Goal: Communication & Community: Ask a question

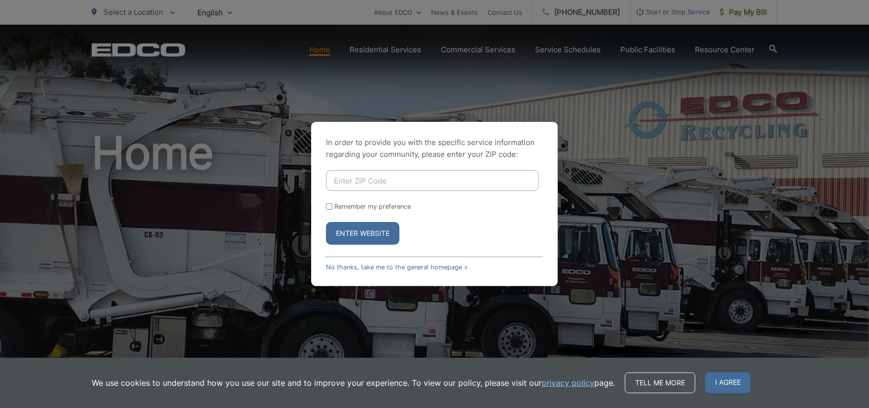
click at [351, 176] on input "Enter ZIP Code" at bounding box center [432, 180] width 213 height 21
type input "90623"
click at [333, 205] on div "Remember my preference" at bounding box center [434, 206] width 217 height 7
click at [330, 206] on input "Remember my preference" at bounding box center [329, 206] width 6 height 6
checkbox input "true"
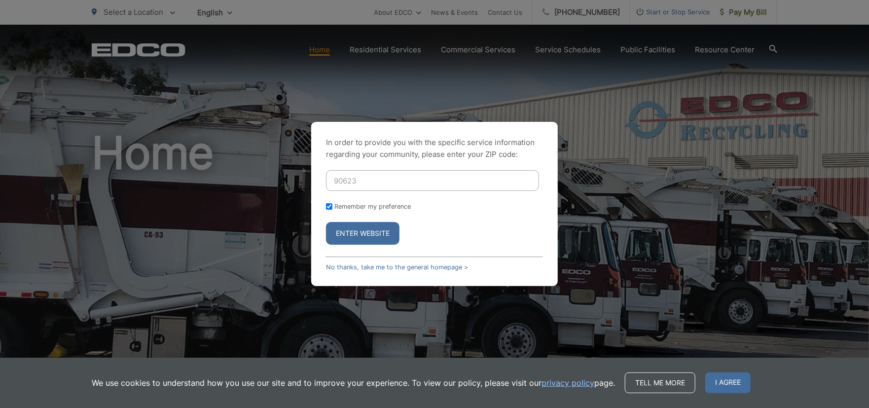
click at [349, 232] on button "Enter Website" at bounding box center [363, 233] width 74 height 23
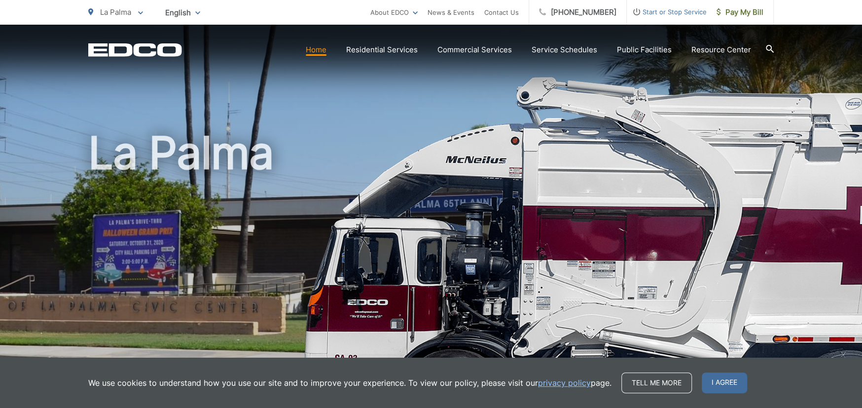
click at [659, 13] on span "Start or Stop Service" at bounding box center [667, 12] width 80 height 12
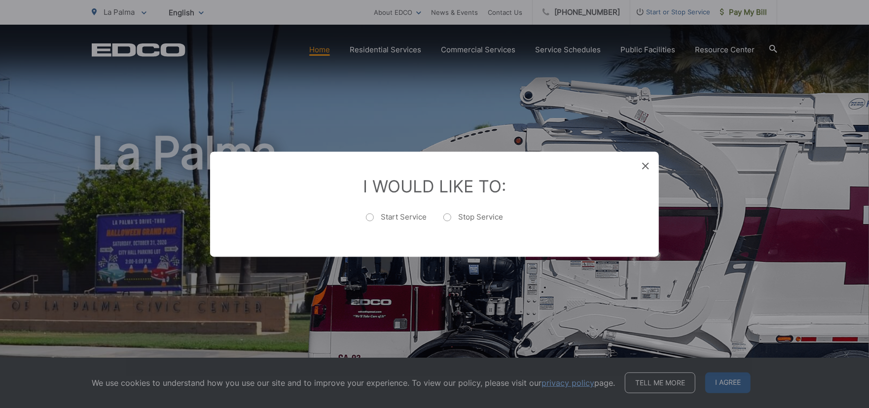
click at [643, 163] on icon at bounding box center [645, 165] width 7 height 7
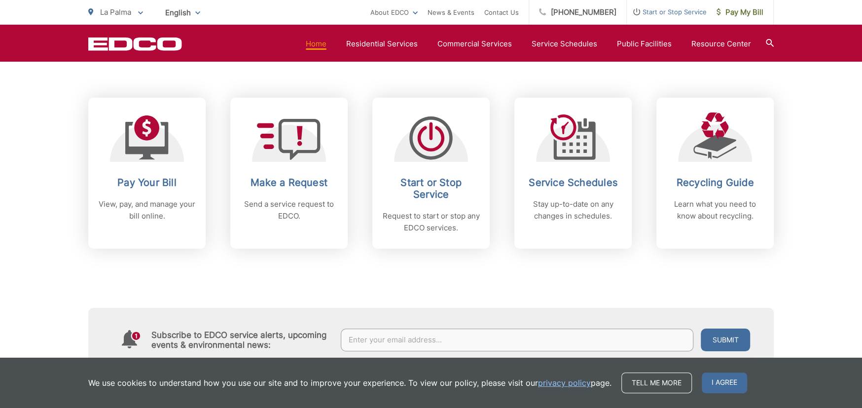
scroll to position [395, 0]
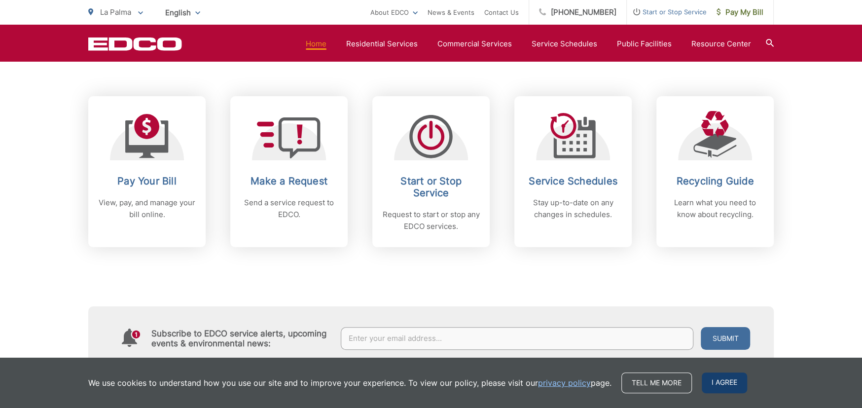
click at [720, 380] on span "I agree" at bounding box center [724, 382] width 45 height 21
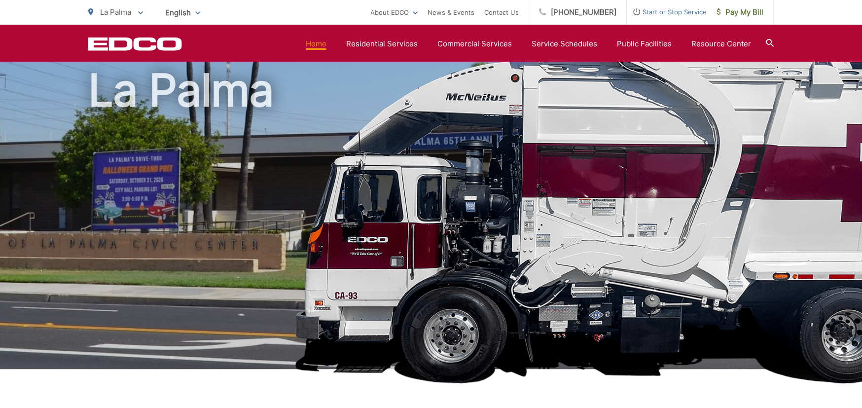
scroll to position [0, 0]
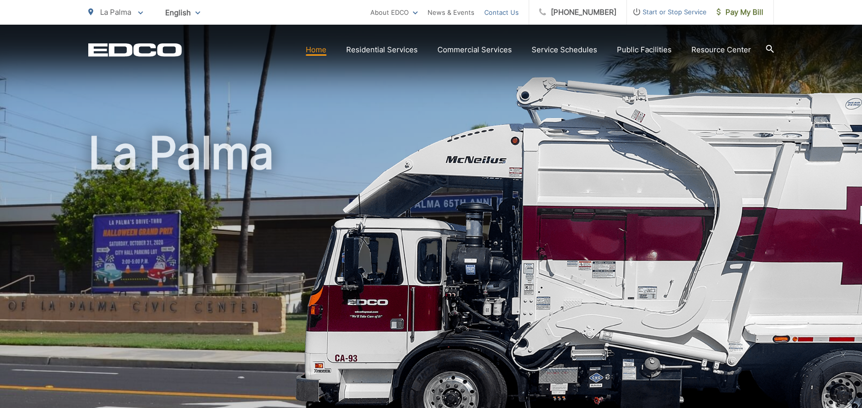
click at [511, 10] on link "Contact Us" at bounding box center [501, 12] width 35 height 12
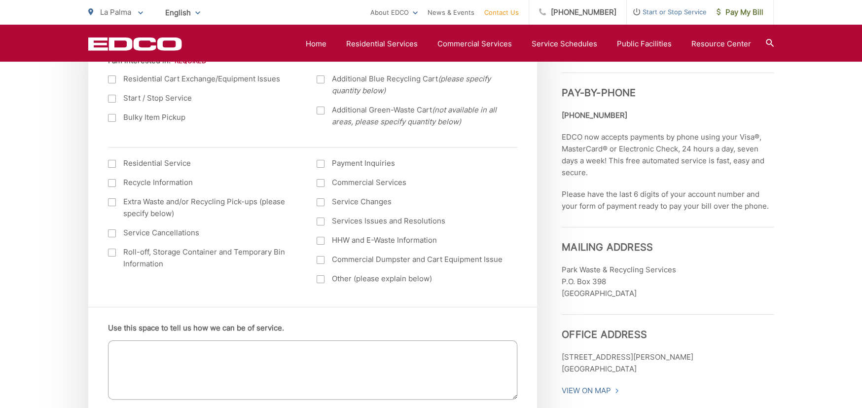
scroll to position [395, 0]
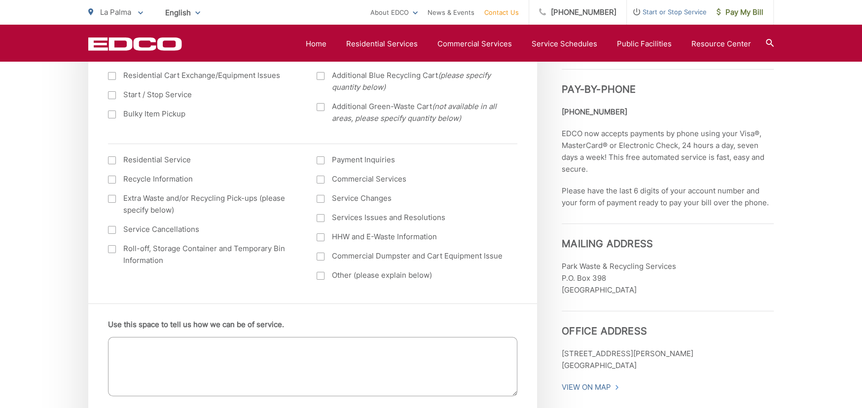
click at [323, 276] on div at bounding box center [321, 276] width 8 height 8
click at [0, 0] on input "Other (please explain below)" at bounding box center [0, 0] width 0 height 0
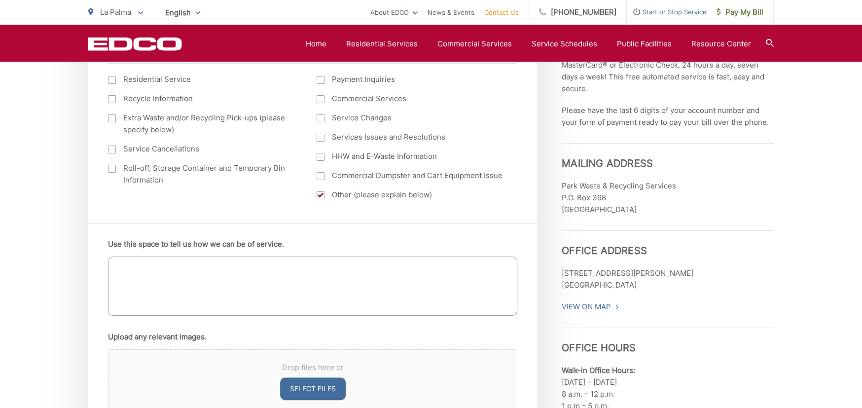
scroll to position [543, 0]
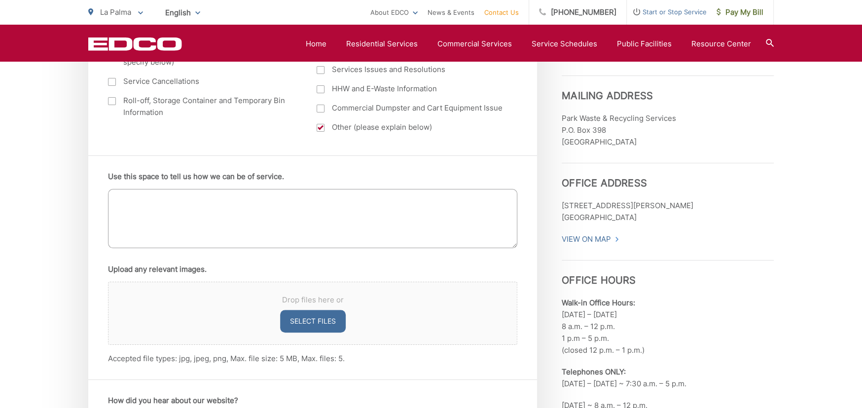
click at [216, 202] on textarea "Use this space to tell us how we can be of service." at bounding box center [312, 218] width 409 height 59
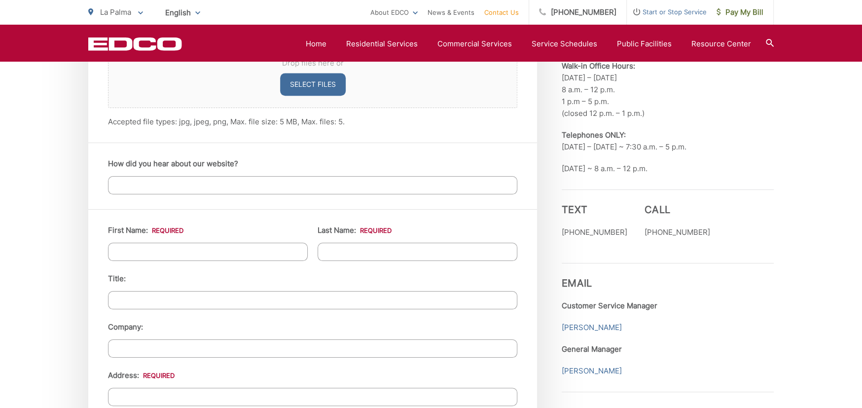
scroll to position [839, 0]
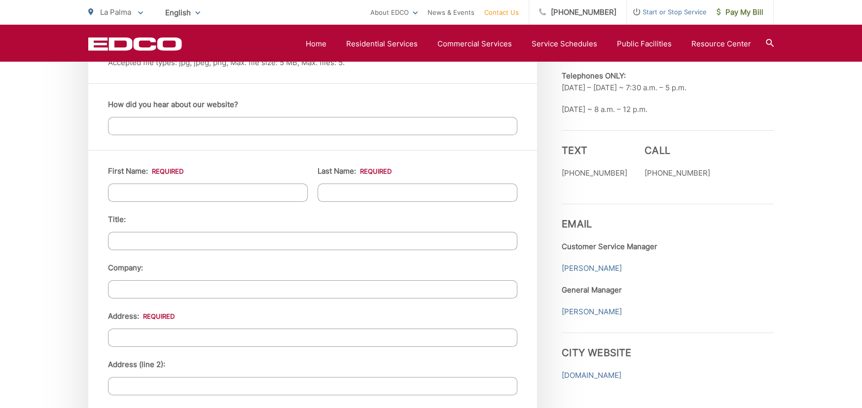
type textarea "We need the mailing address for account 23-L1 011201 updated to PO Box 626, Bre…"
click at [216, 192] on input "First Name: *" at bounding box center [208, 193] width 200 height 18
type input "Advantage"
type input "Property"
type input "Prop Manager"
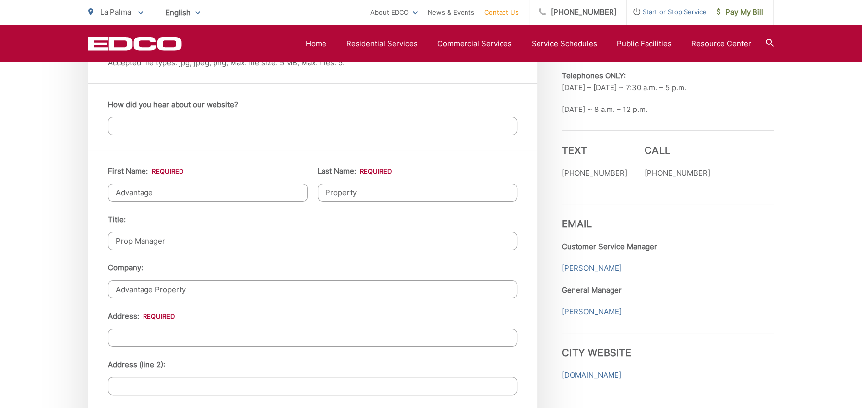
type input "Advantage Property"
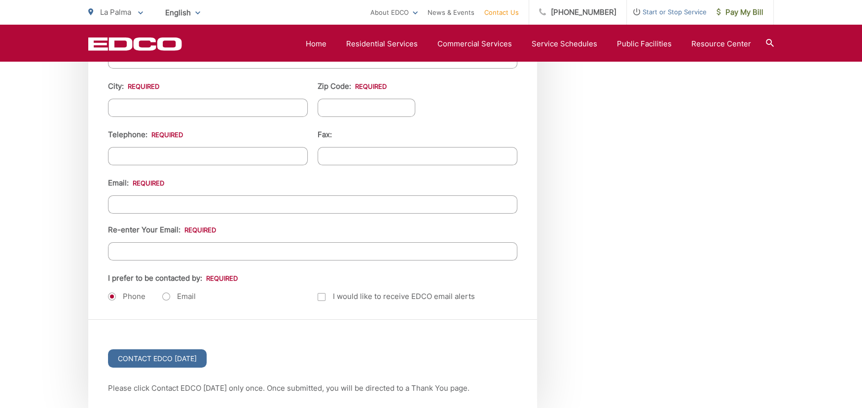
scroll to position [1184, 0]
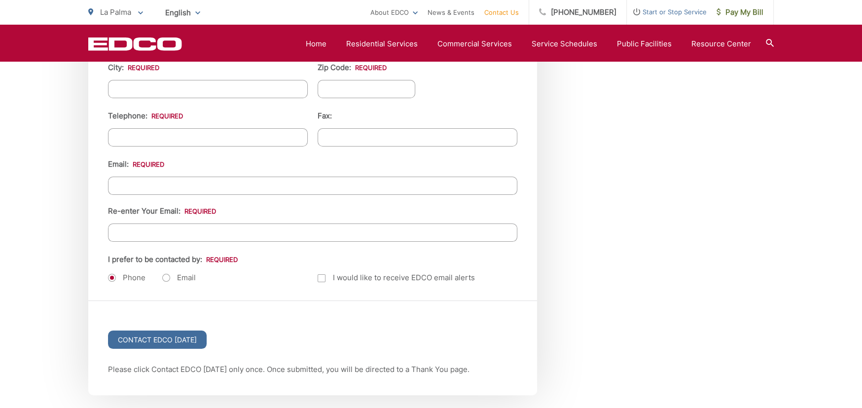
click at [168, 279] on label "Email" at bounding box center [179, 278] width 34 height 10
radio input "true"
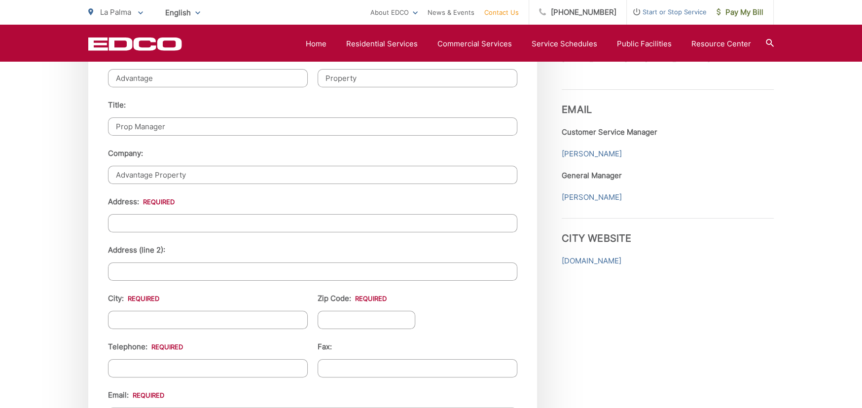
scroll to position [937, 0]
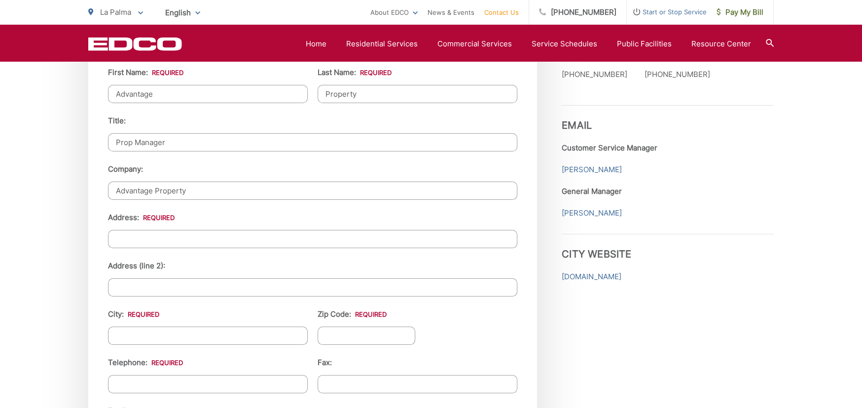
click at [185, 243] on input "Address: *" at bounding box center [312, 239] width 409 height 18
type input "5191 Del Norte Cir"
type input "La Palma"
type input "90623"
type input "(714) 907-3240"
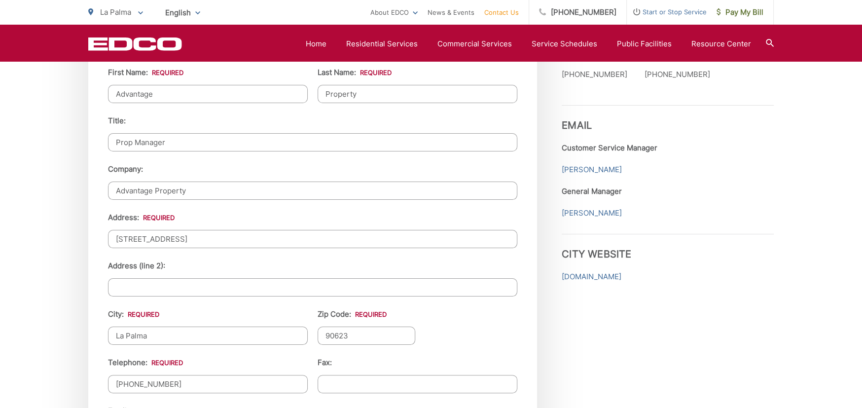
type input "(___) ___-____"
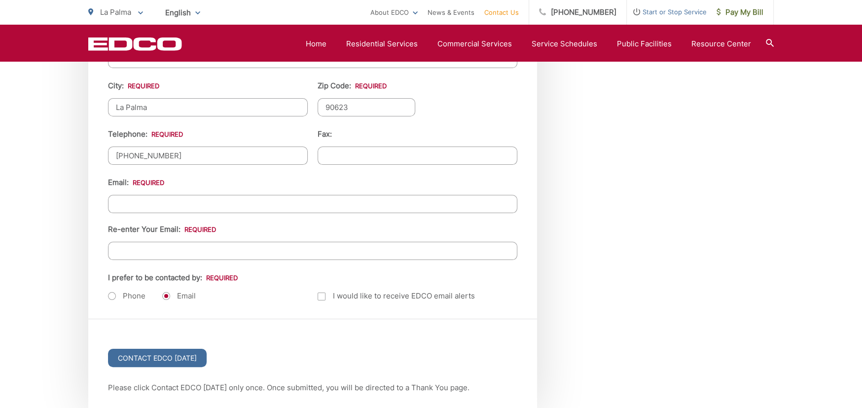
click at [185, 242] on input "Re-enter Your Email:" at bounding box center [312, 251] width 409 height 18
click at [190, 202] on input "Email *" at bounding box center [312, 204] width 409 height 18
type input "TheAdvantageTeam@yahoo.com"
click at [399, 319] on div "Contact EDCO Today" at bounding box center [312, 350] width 449 height 63
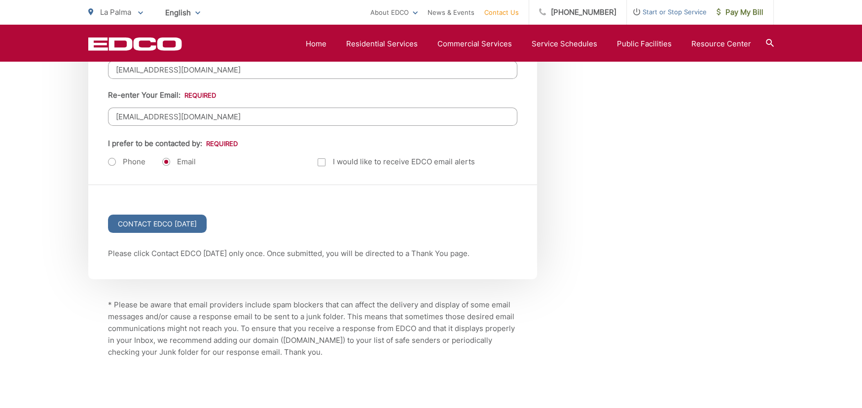
scroll to position [1314, 0]
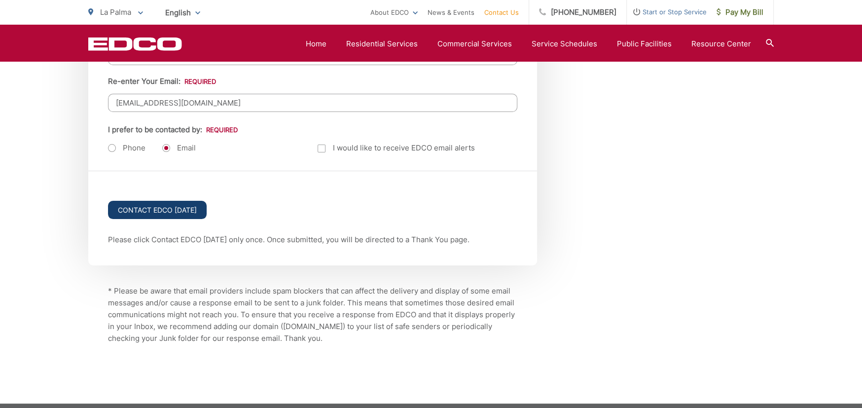
click at [195, 207] on input "Contact EDCO Today" at bounding box center [157, 210] width 99 height 18
